Goal: Task Accomplishment & Management: Use online tool/utility

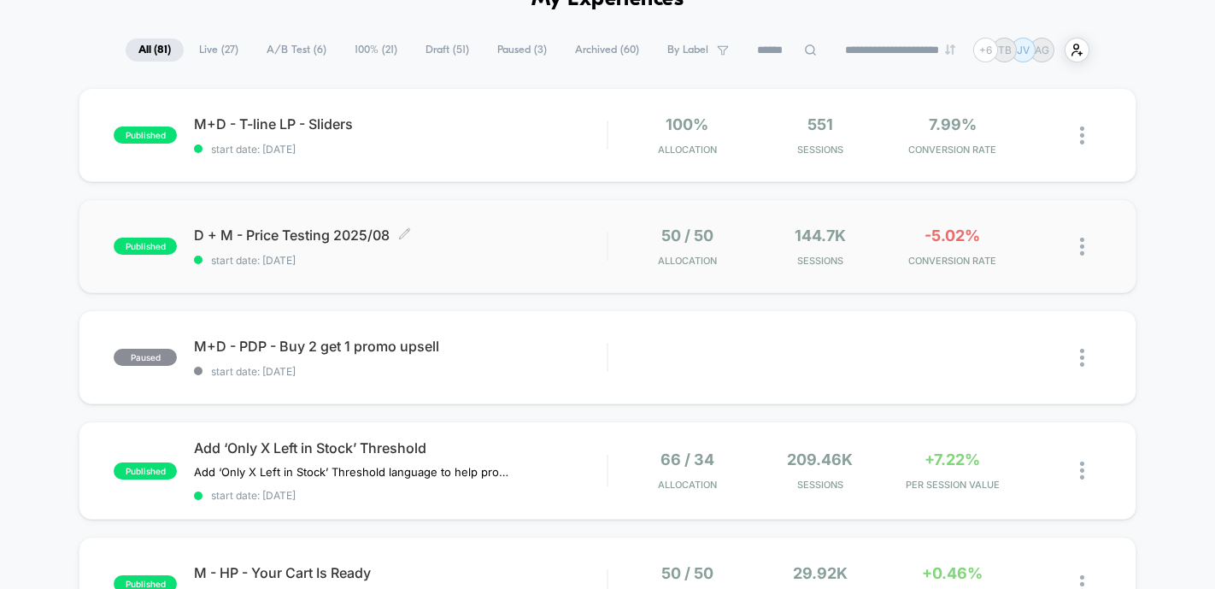
click at [338, 236] on span "D + M - Price Testing 2025/08 Click to edit experience details" at bounding box center [400, 234] width 413 height 17
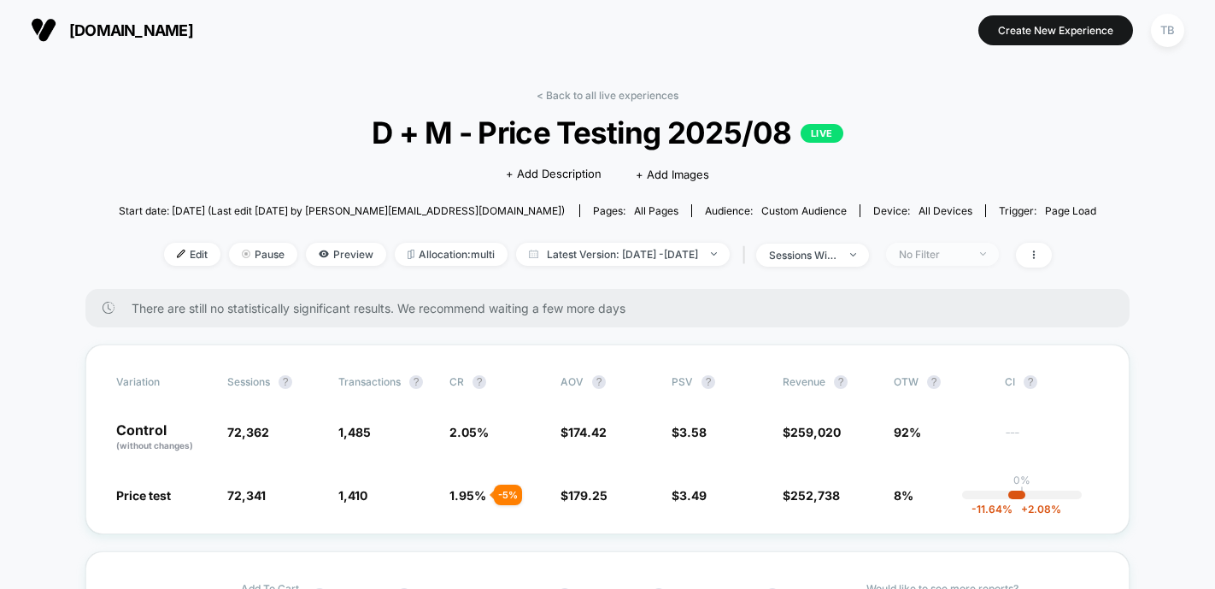
click at [999, 254] on span "No Filter" at bounding box center [942, 254] width 113 height 23
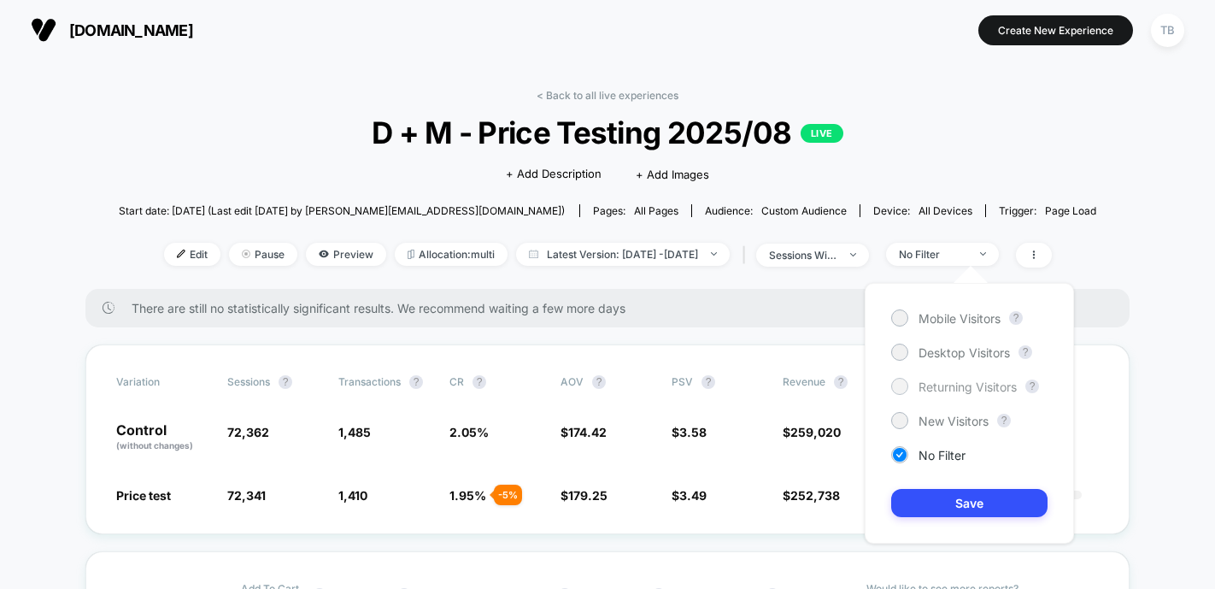
click at [901, 386] on div at bounding box center [899, 385] width 13 height 13
click at [973, 502] on button "Save" at bounding box center [969, 503] width 156 height 28
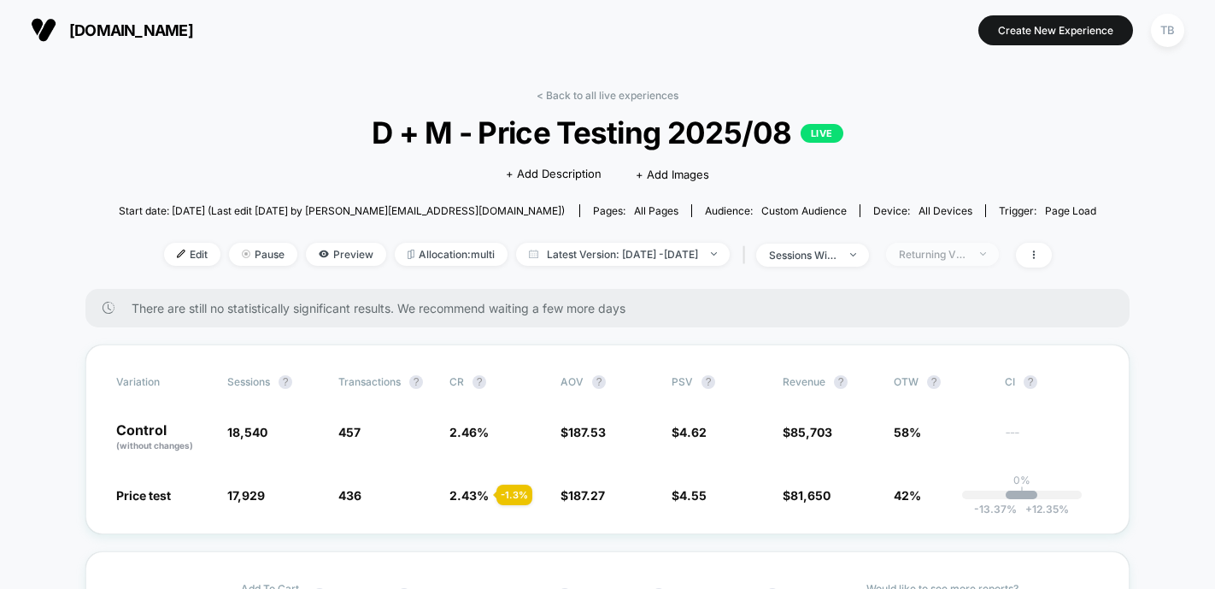
click at [999, 246] on span "Returning Visitors" at bounding box center [942, 254] width 113 height 23
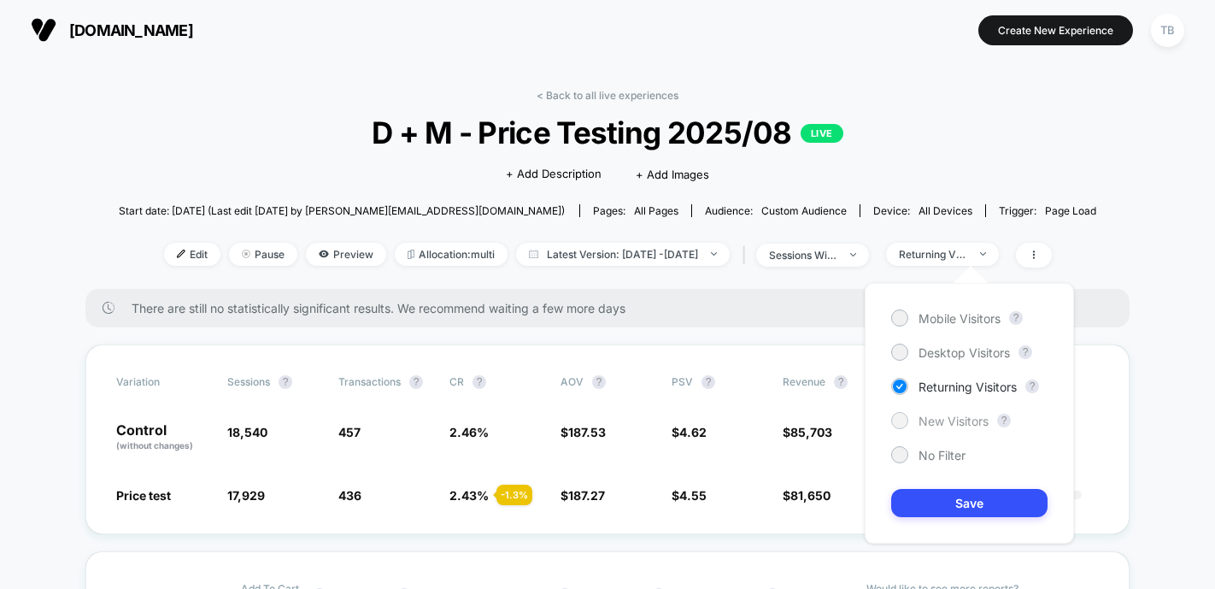
click at [948, 425] on span "New Visitors" at bounding box center [954, 421] width 70 height 15
click at [958, 502] on button "Save" at bounding box center [969, 503] width 156 height 28
